Goal: Browse casually

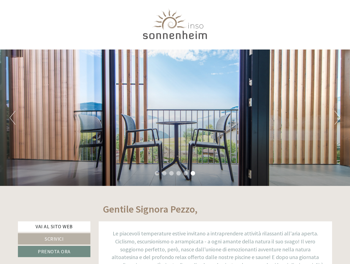
click at [175, 132] on div "Previous Next 1 2 3 4 5 6" at bounding box center [175, 118] width 350 height 137
click at [12, 118] on button "Previous" at bounding box center [13, 118] width 6 height 14
click at [175, 118] on div "Previous Next 1 2 3 4 5 6" at bounding box center [175, 118] width 350 height 137
click at [337, 118] on button "Next" at bounding box center [337, 118] width 6 height 14
click at [157, 174] on li "1" at bounding box center [157, 173] width 4 height 4
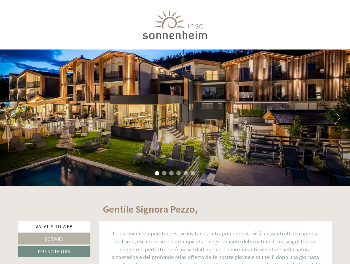
click at [164, 174] on li "2" at bounding box center [164, 173] width 4 height 4
click at [171, 174] on li "3" at bounding box center [171, 173] width 4 height 4
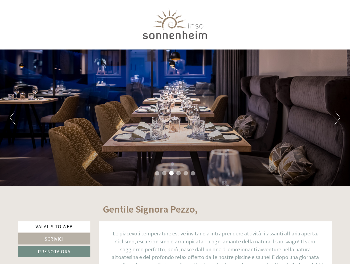
click at [179, 174] on li "4" at bounding box center [178, 173] width 4 height 4
click at [186, 174] on li "5" at bounding box center [185, 173] width 4 height 4
click at [193, 174] on li "6" at bounding box center [193, 173] width 4 height 4
